Goal: Navigation & Orientation: Understand site structure

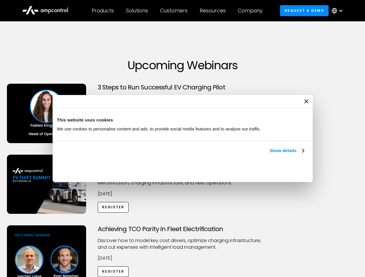
click at [269, 154] on link "Show details" at bounding box center [286, 150] width 34 height 7
click at [0, 0] on div "Necessary cookies help make a website usable by enabling basic functions like p…" at bounding box center [0, 0] width 0 height 0
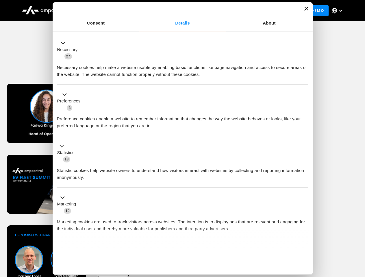
click at [358, 233] on div "Achieving TCO Parity in Fleet Electrification Discover how to model key cost dr…" at bounding box center [182, 271] width 363 height 91
click at [178, 11] on div "Customers" at bounding box center [173, 11] width 27 height 6
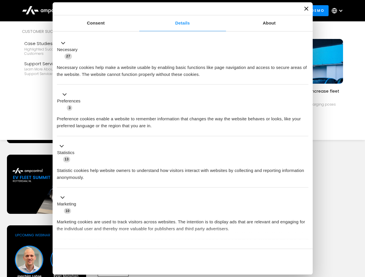
click at [103, 11] on div "Products" at bounding box center [103, 11] width 22 height 6
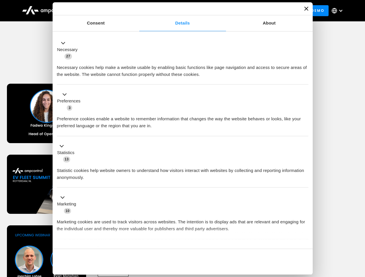
click at [137, 11] on div "Solutions" at bounding box center [137, 11] width 22 height 6
click at [175, 11] on div "Customers" at bounding box center [173, 11] width 27 height 6
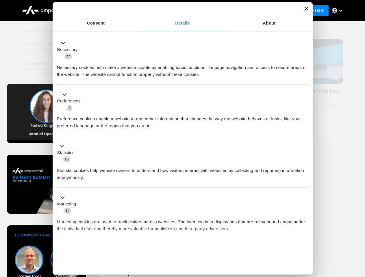
click at [214, 11] on div "Resources" at bounding box center [213, 11] width 26 height 6
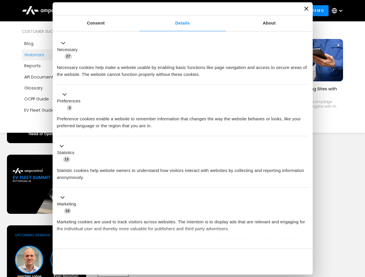
click at [252, 11] on div "Company" at bounding box center [250, 11] width 25 height 6
